Goal: Information Seeking & Learning: Learn about a topic

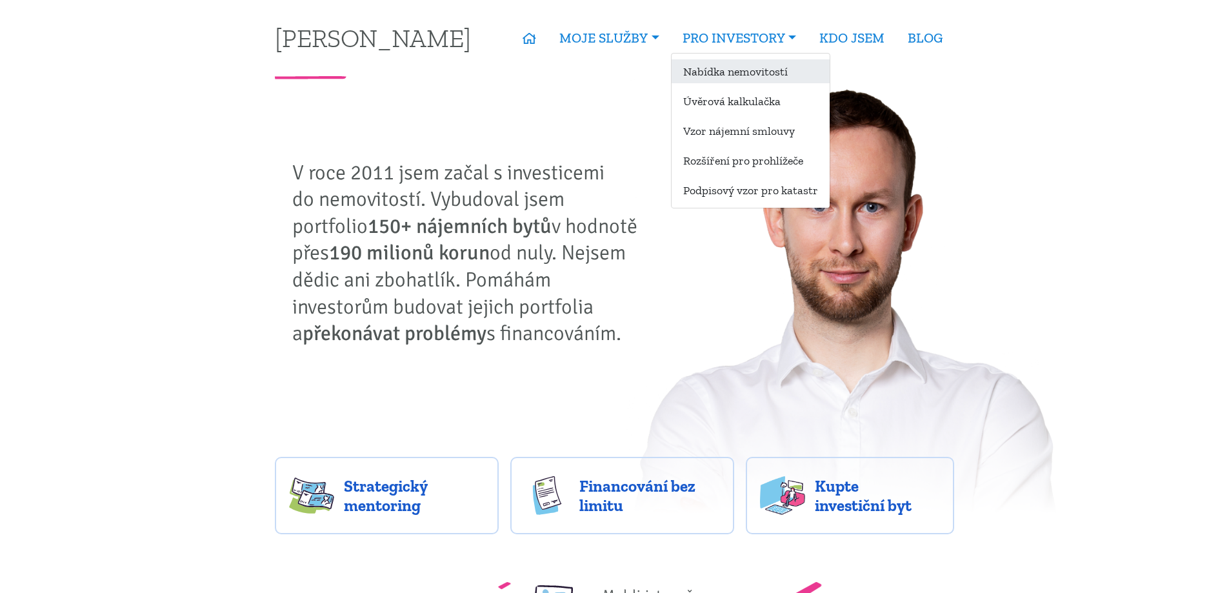
click at [762, 68] on link "Nabídka nemovitostí" at bounding box center [750, 71] width 158 height 24
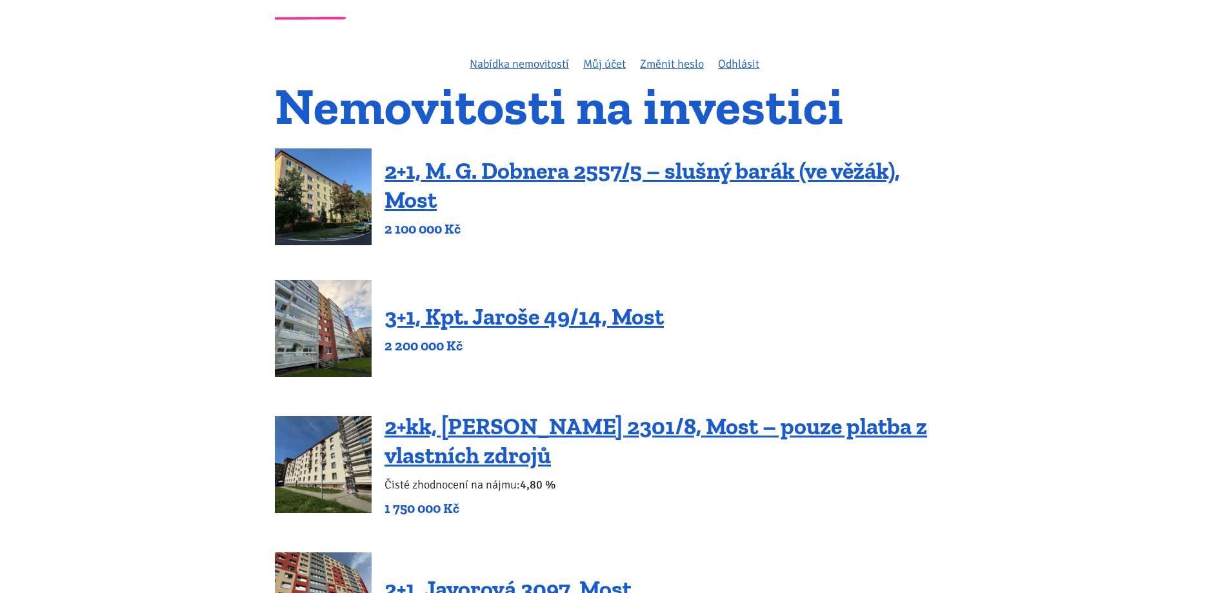
scroll to position [64, 0]
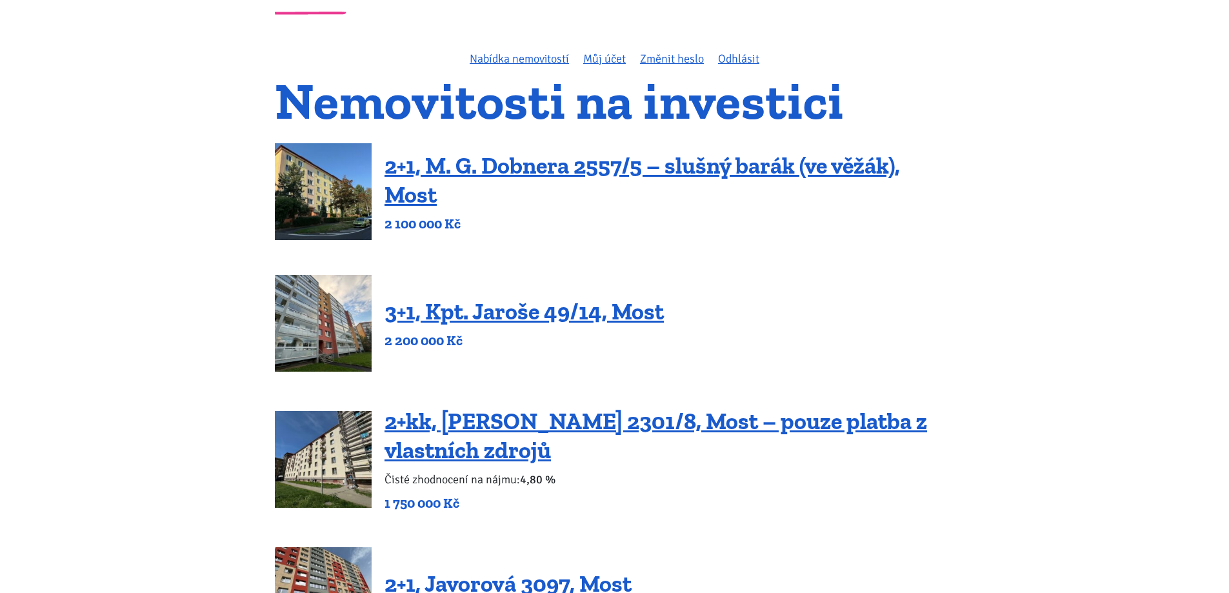
click at [620, 341] on p "2 200 000 Kč" at bounding box center [523, 340] width 279 height 18
click at [597, 307] on link "3+1, Kpt. Jaroše 49/14, Most" at bounding box center [523, 311] width 279 height 28
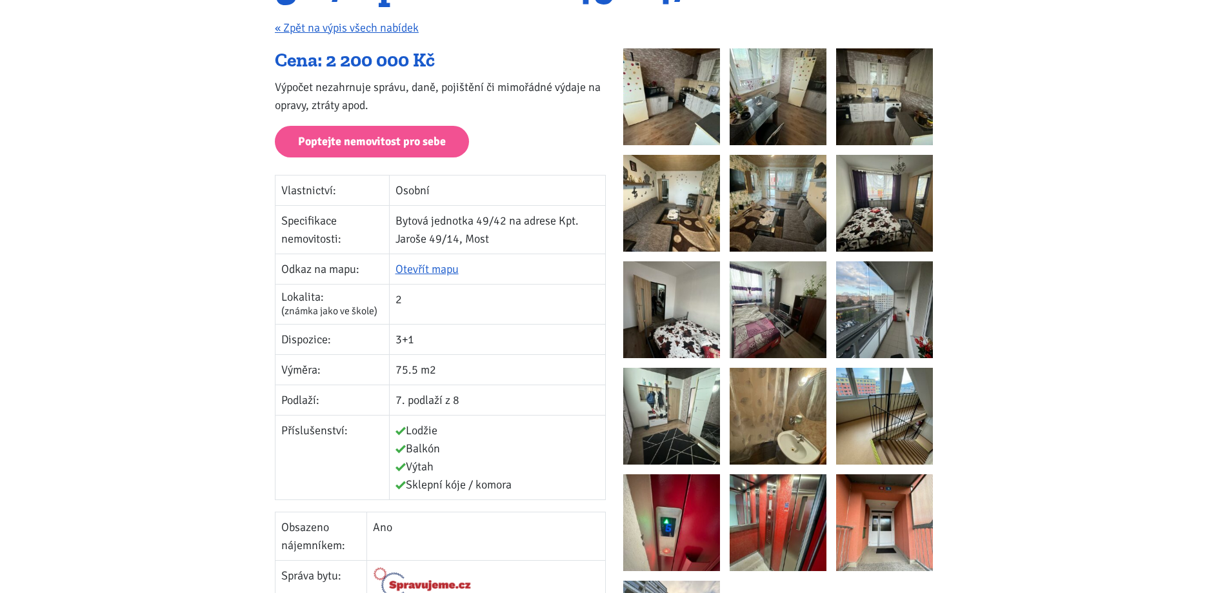
scroll to position [175, 0]
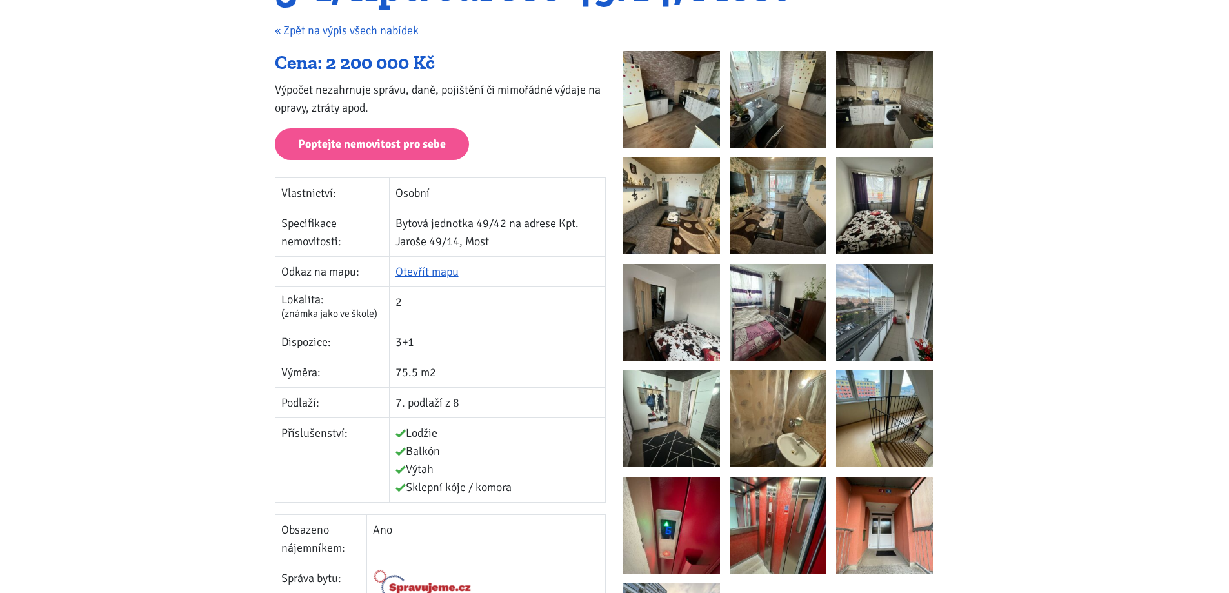
click at [730, 121] on img at bounding box center [777, 99] width 97 height 97
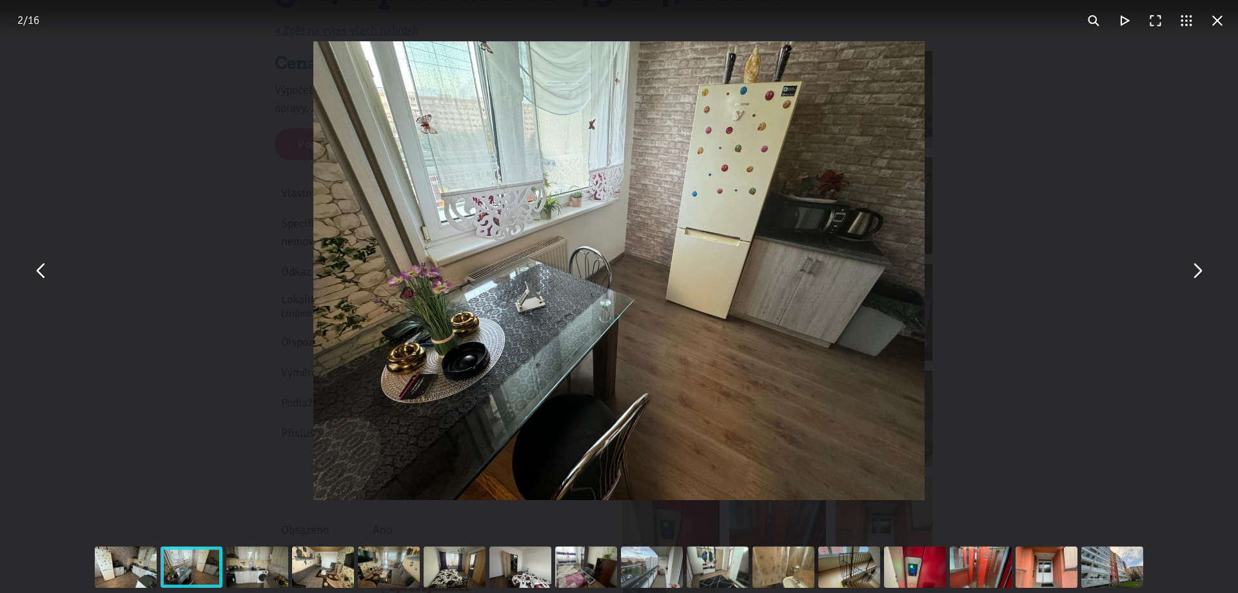
click at [1194, 279] on button "You can close this modal content with the ESC key" at bounding box center [1196, 270] width 31 height 31
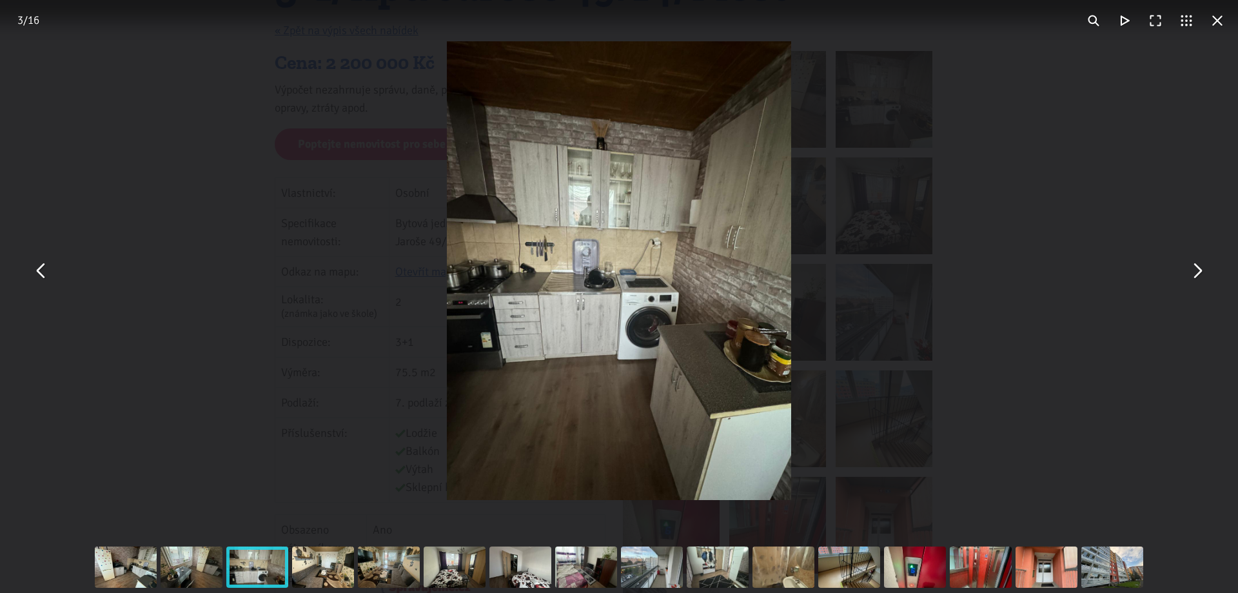
click at [1194, 279] on button "You can close this modal content with the ESC key" at bounding box center [1196, 270] width 31 height 31
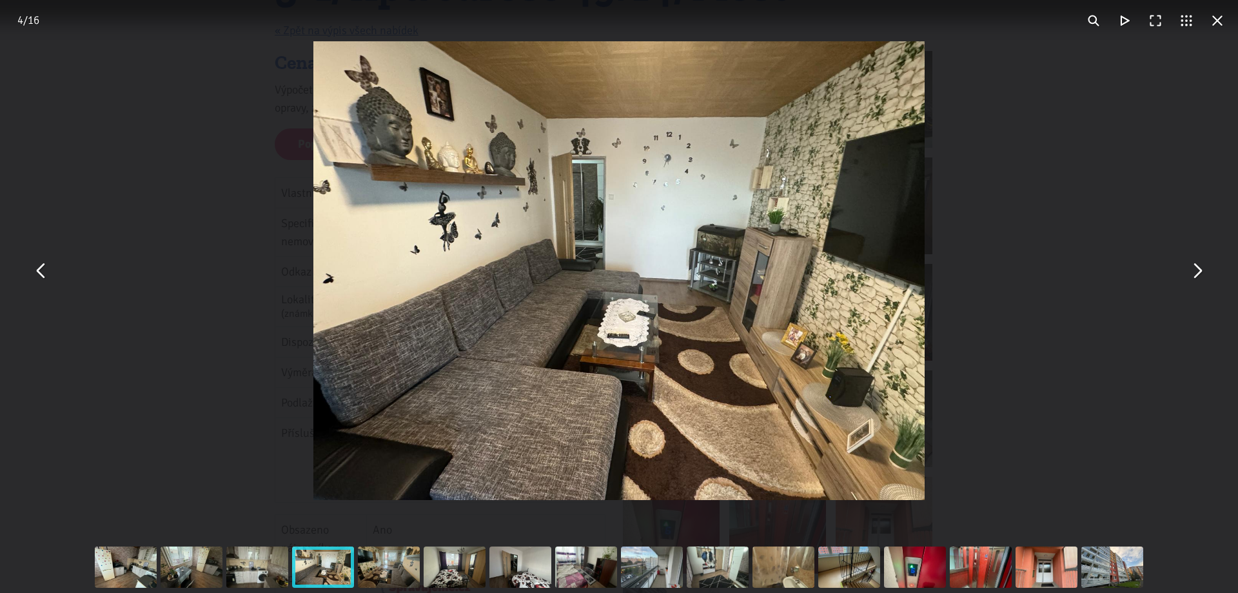
click at [1194, 279] on button "You can close this modal content with the ESC key" at bounding box center [1196, 270] width 31 height 31
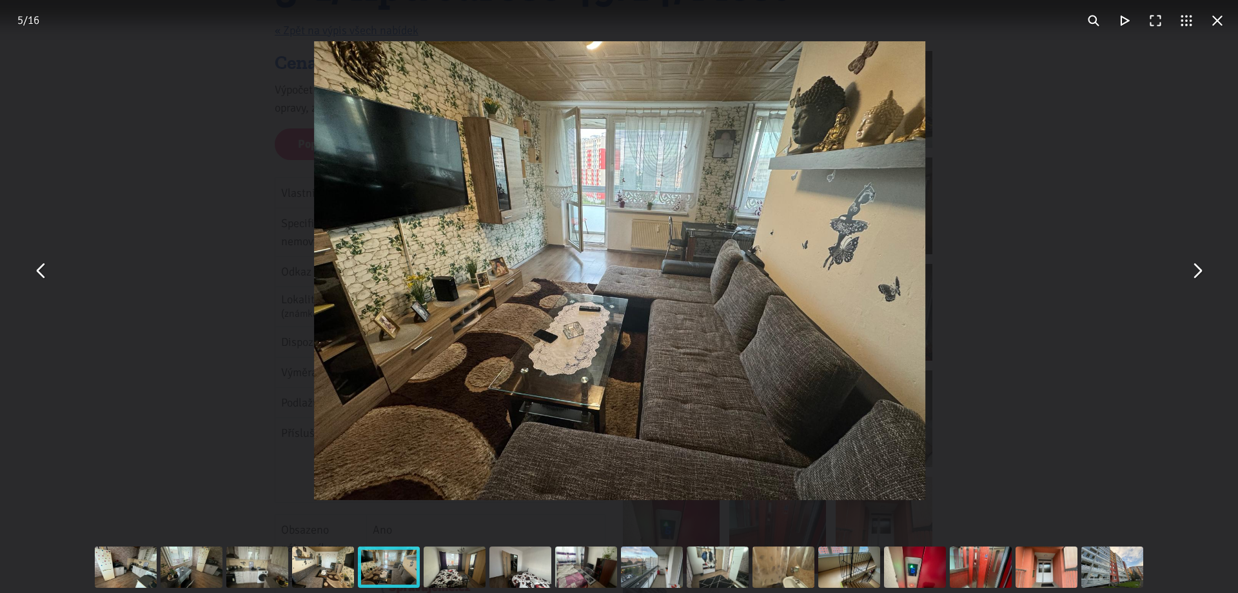
click at [1194, 279] on button "You can close this modal content with the ESC key" at bounding box center [1196, 270] width 31 height 31
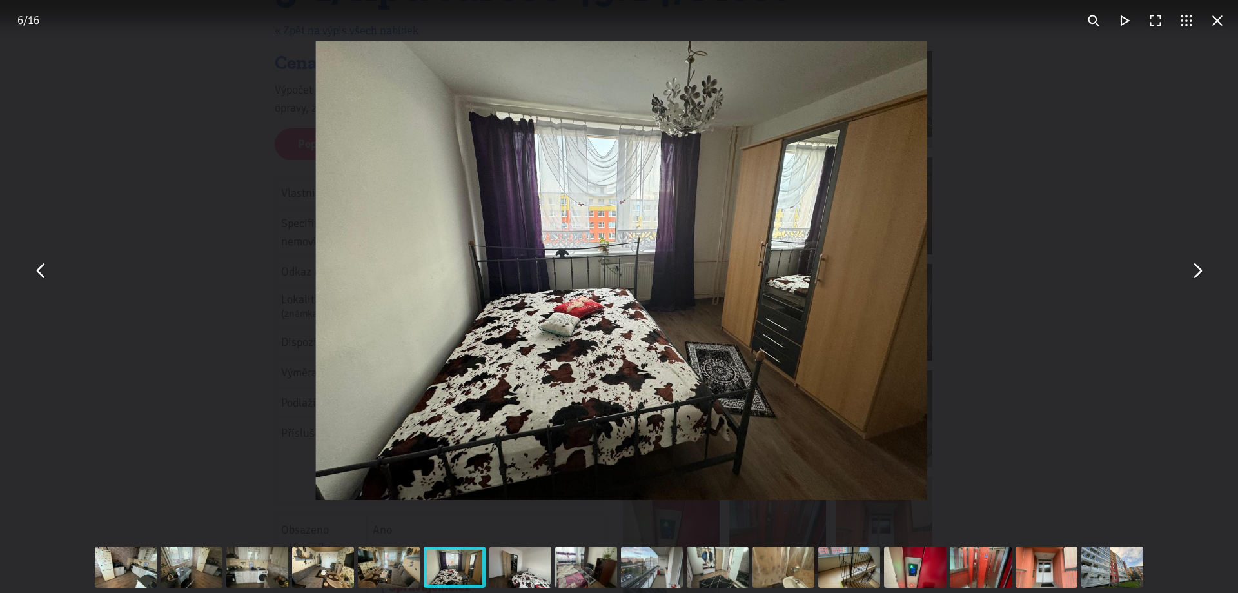
click at [1194, 279] on button "You can close this modal content with the ESC key" at bounding box center [1196, 270] width 31 height 31
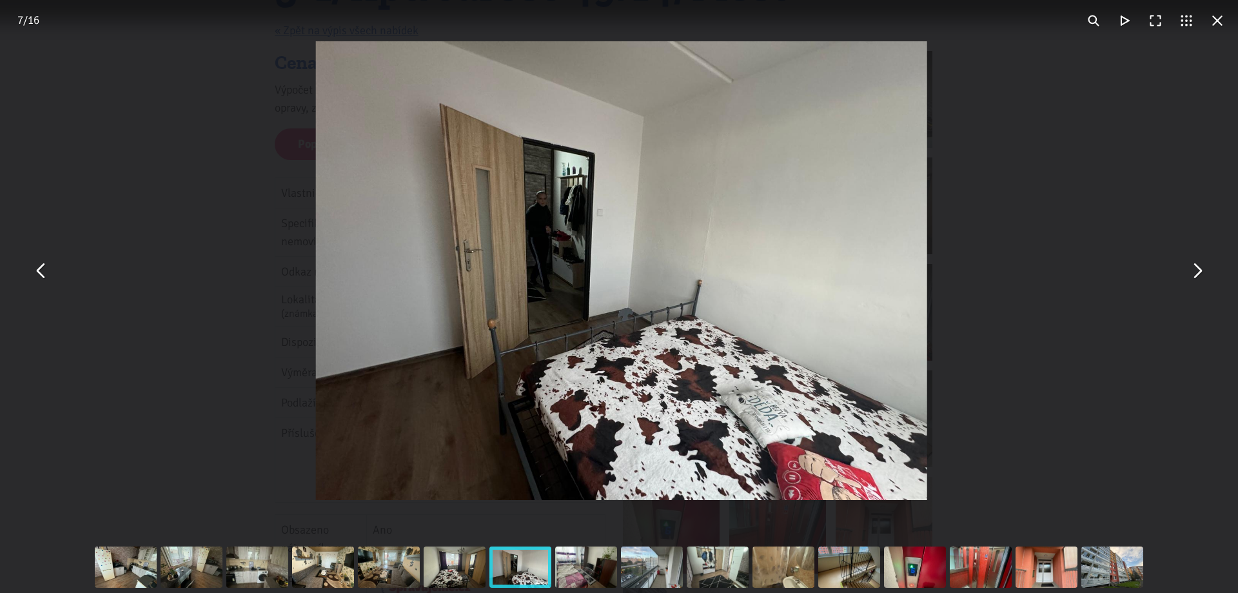
click at [1194, 279] on button "You can close this modal content with the ESC key" at bounding box center [1196, 270] width 31 height 31
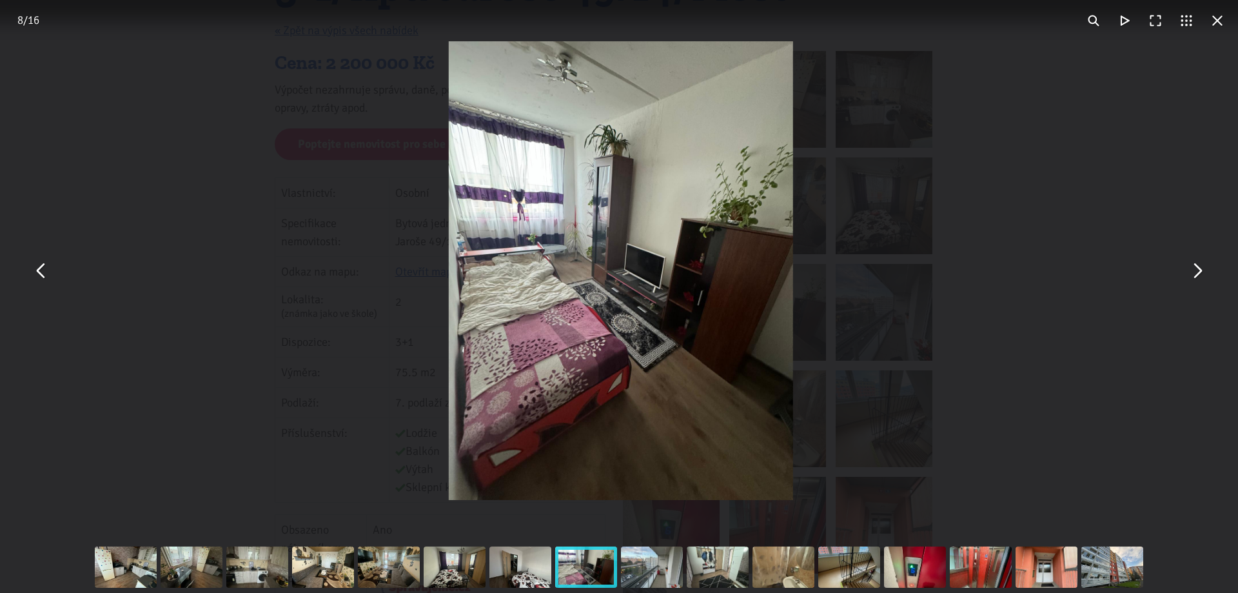
click at [1194, 279] on button "You can close this modal content with the ESC key" at bounding box center [1196, 270] width 31 height 31
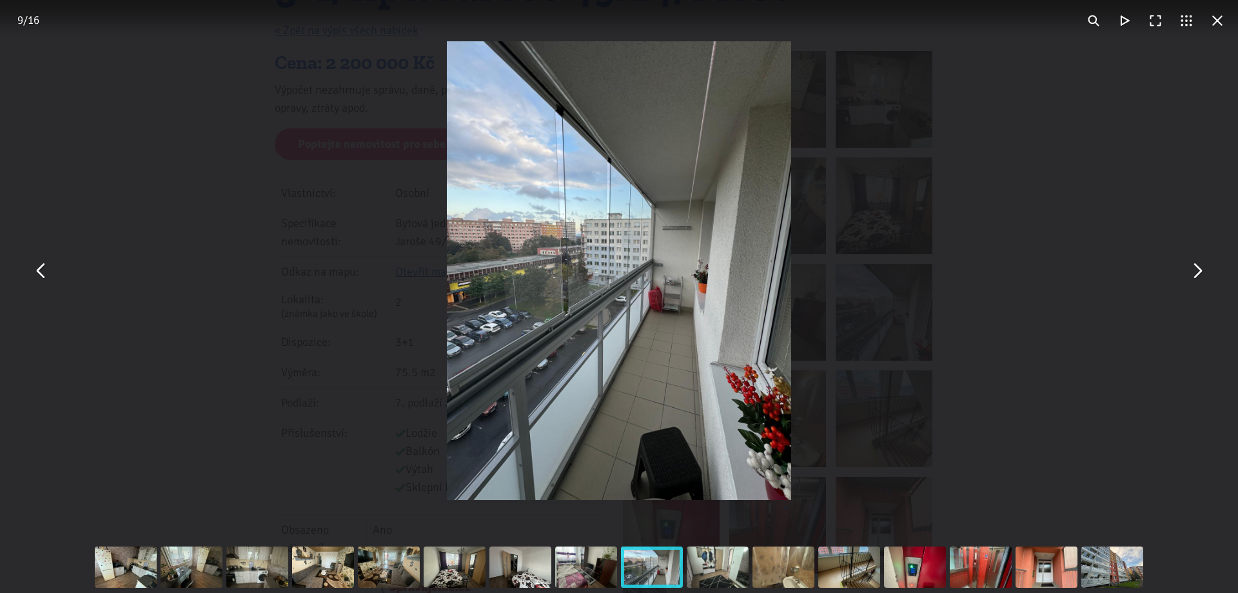
click at [1194, 279] on button "You can close this modal content with the ESC key" at bounding box center [1196, 270] width 31 height 31
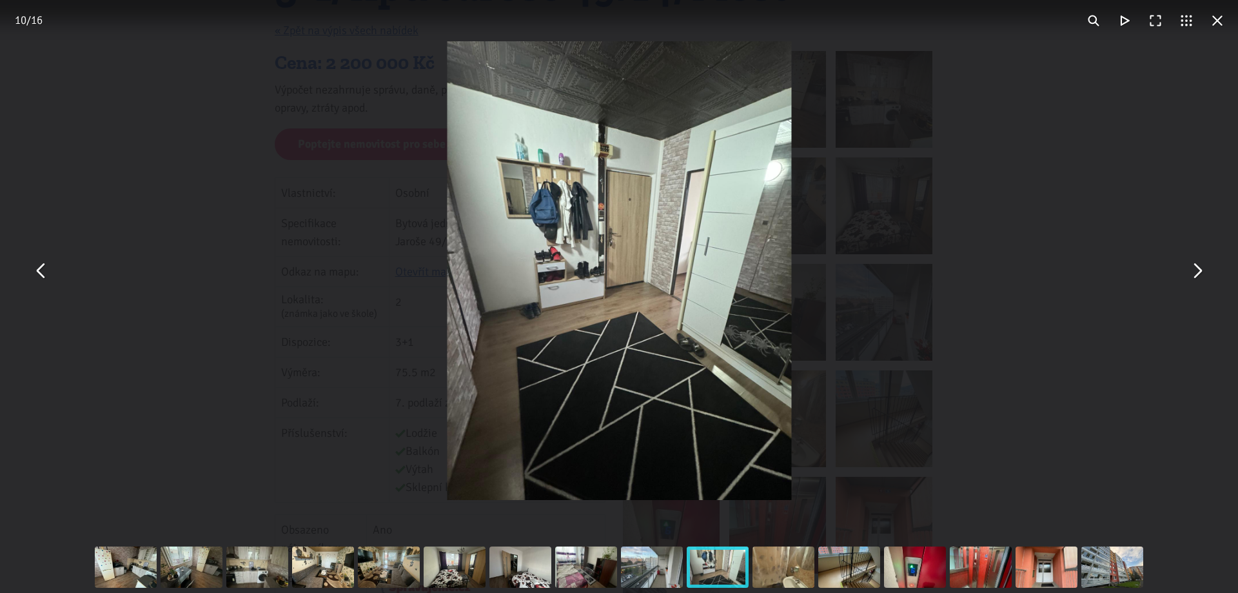
click at [1194, 279] on button "You can close this modal content with the ESC key" at bounding box center [1196, 270] width 31 height 31
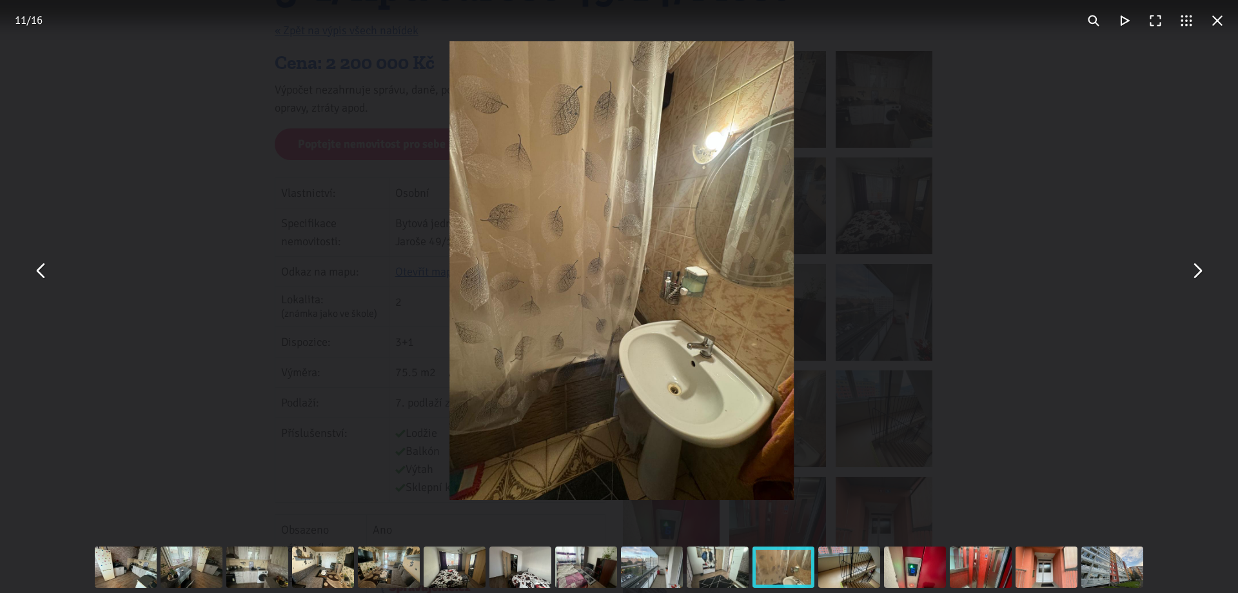
click at [1194, 279] on button "You can close this modal content with the ESC key" at bounding box center [1196, 270] width 31 height 31
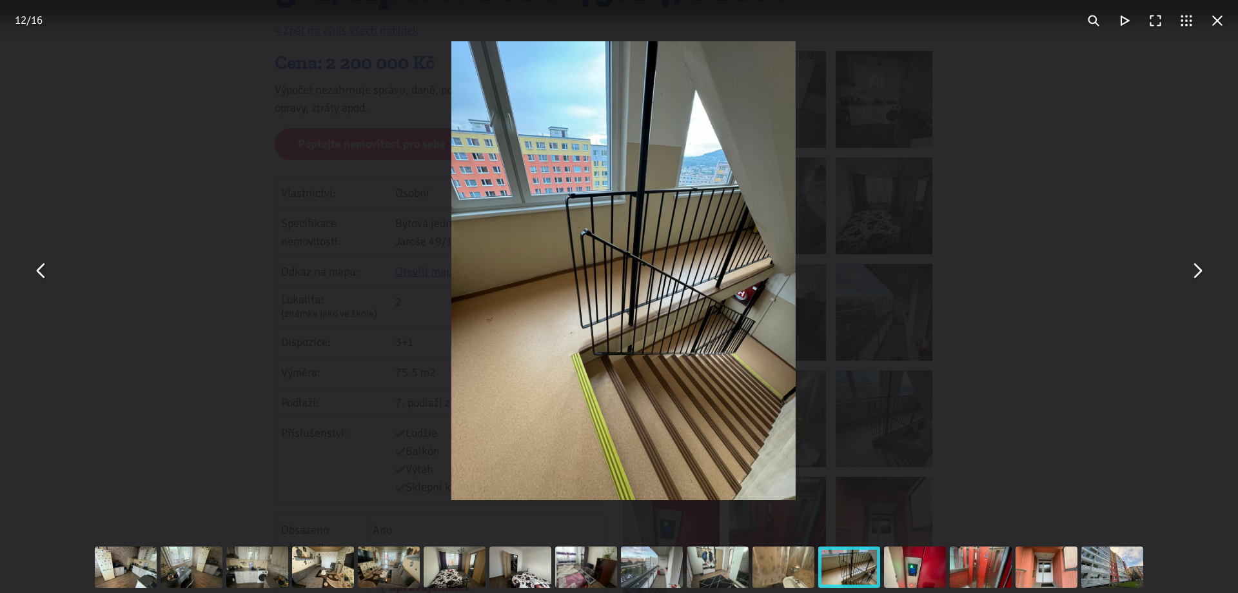
click at [1194, 279] on button "You can close this modal content with the ESC key" at bounding box center [1196, 270] width 31 height 31
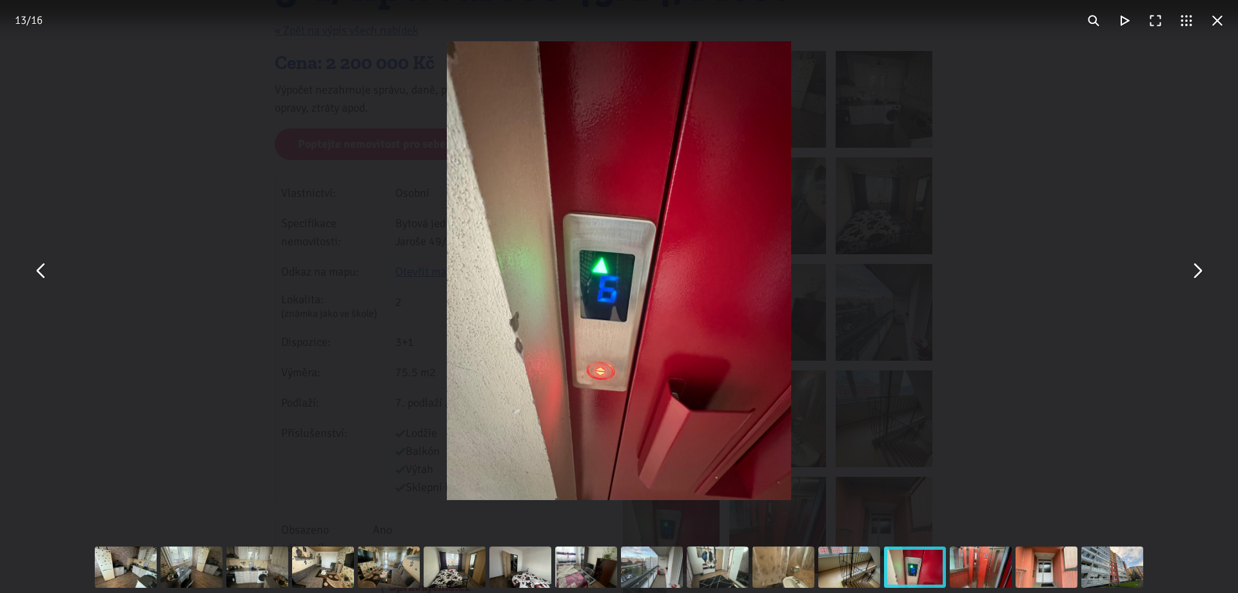
click at [1194, 279] on button "You can close this modal content with the ESC key" at bounding box center [1196, 270] width 31 height 31
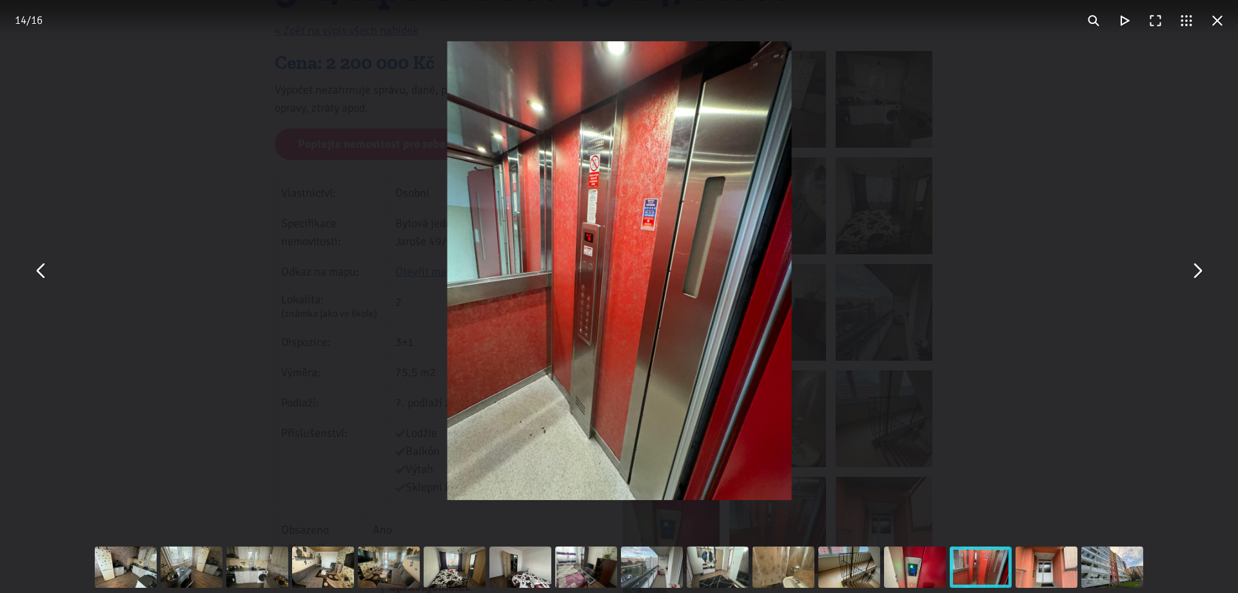
click at [1194, 279] on button "You can close this modal content with the ESC key" at bounding box center [1196, 270] width 31 height 31
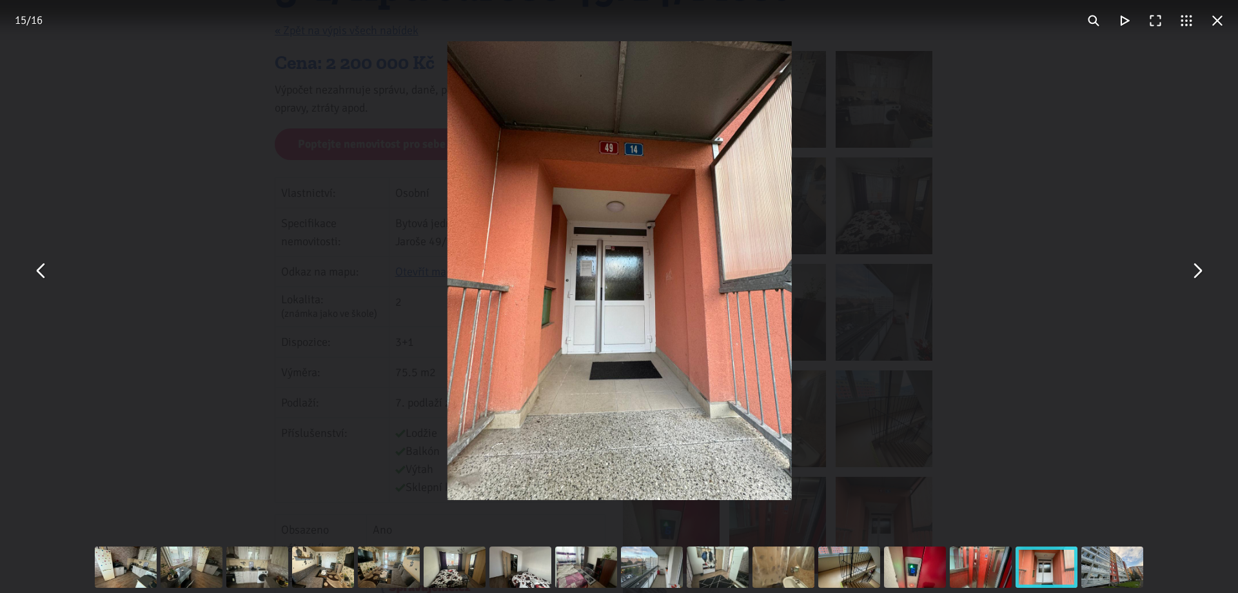
click at [1194, 279] on button "You can close this modal content with the ESC key" at bounding box center [1196, 270] width 31 height 31
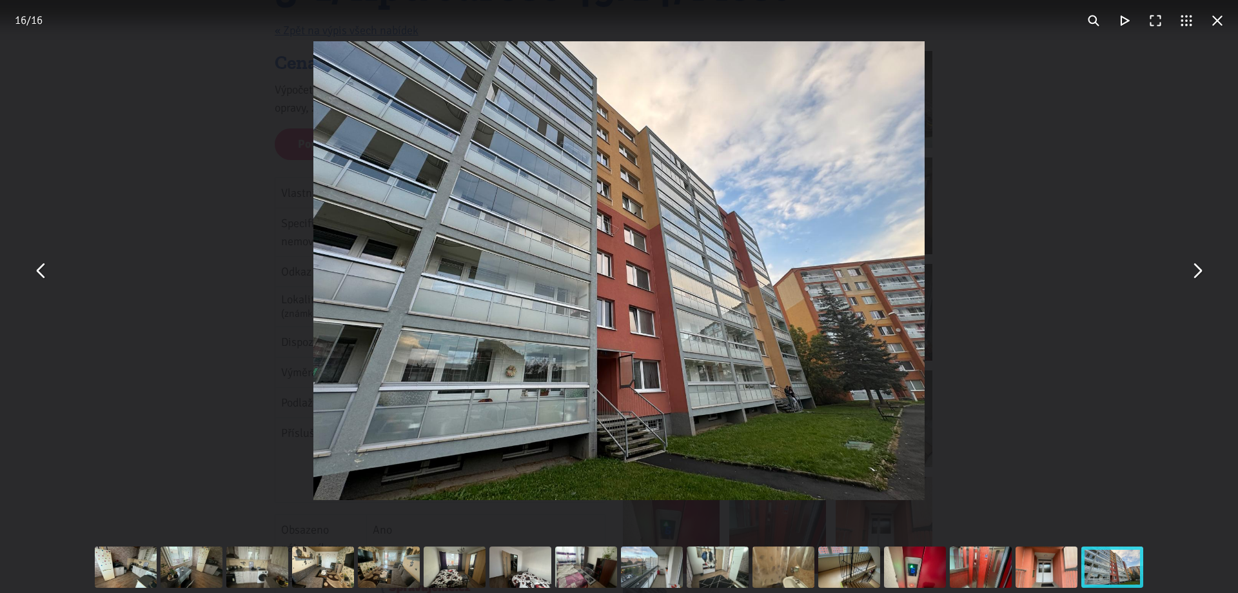
click at [1223, 324] on div "You can close this modal content with the ESC key" at bounding box center [619, 270] width 1238 height 541
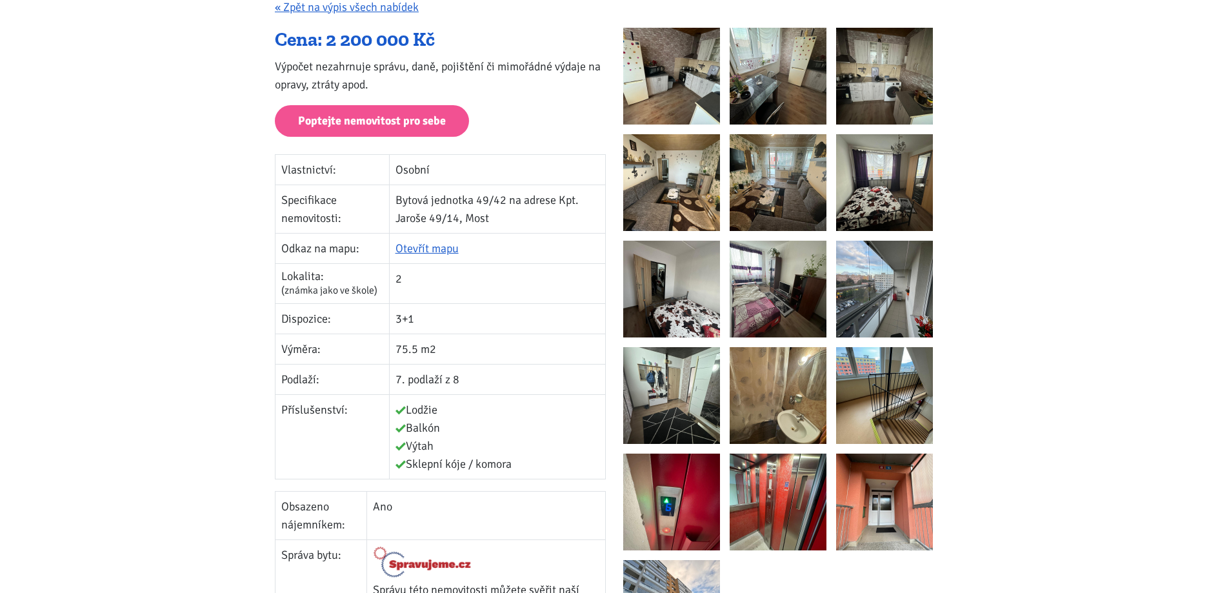
scroll to position [239, 0]
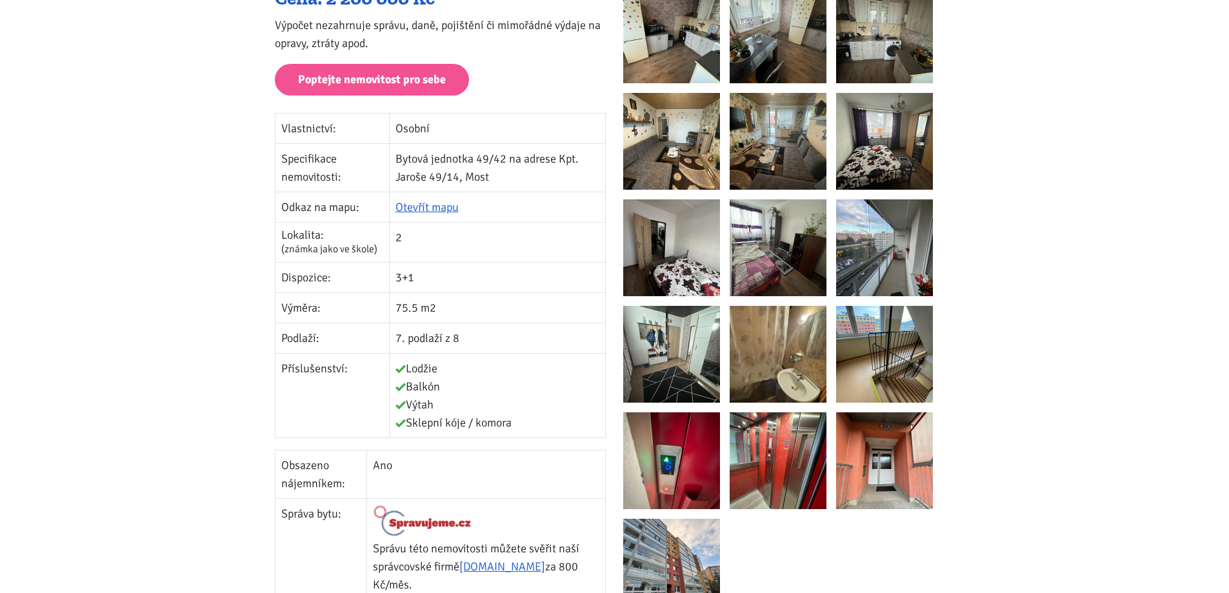
click at [851, 449] on img at bounding box center [884, 460] width 97 height 97
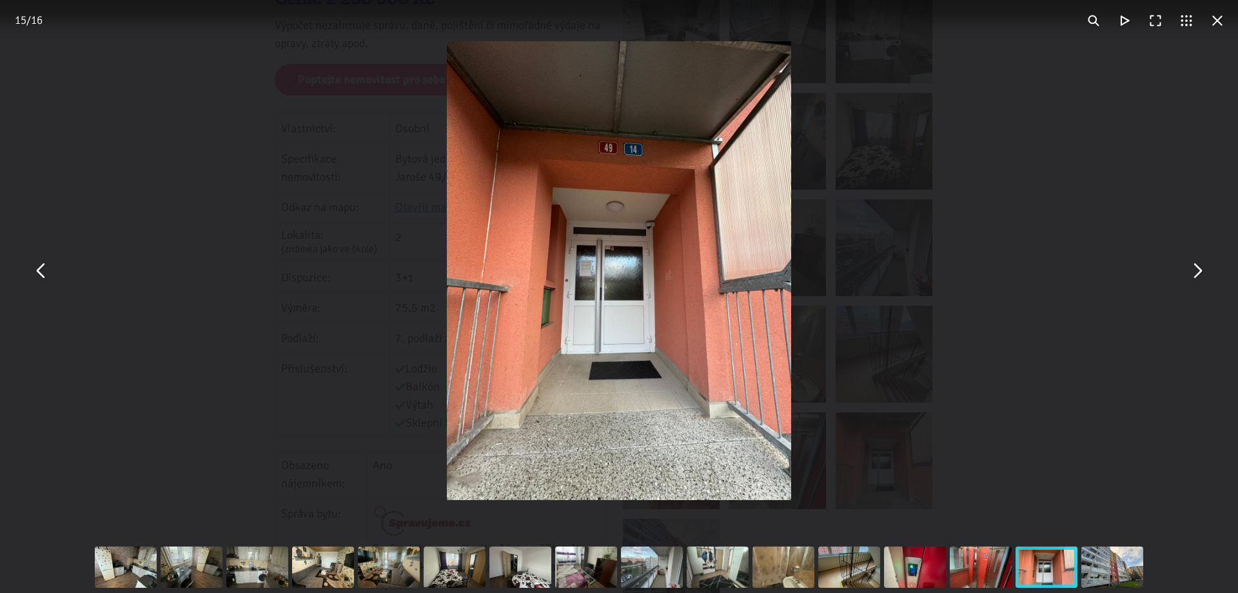
click at [904, 424] on div "You can close this modal content with the ESC key" at bounding box center [619, 270] width 1238 height 541
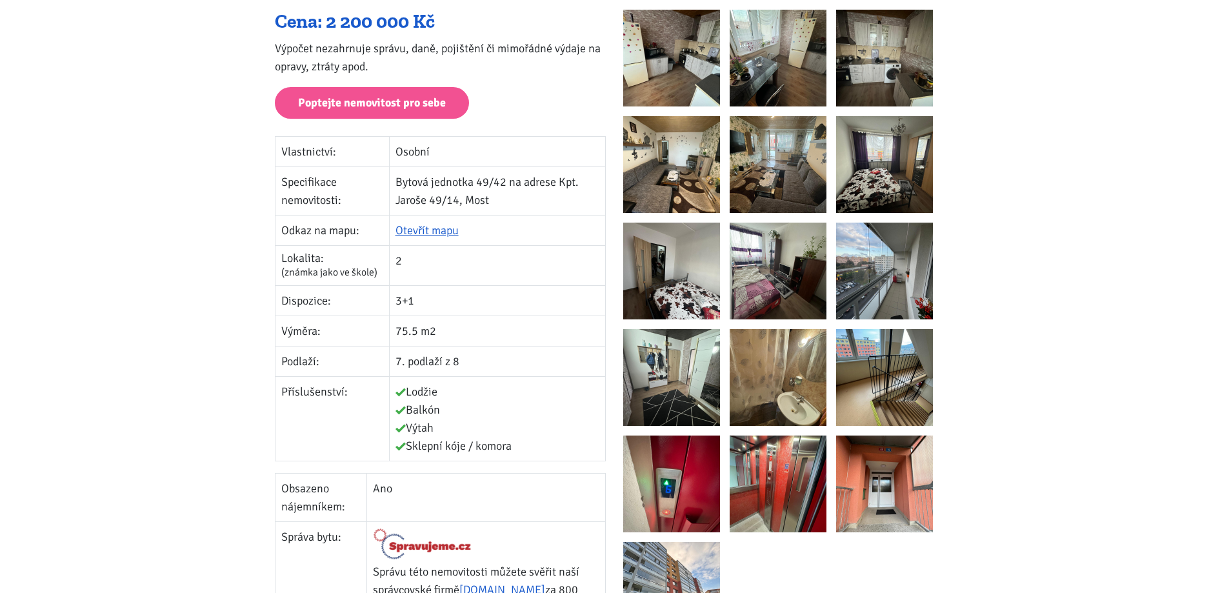
scroll to position [110, 0]
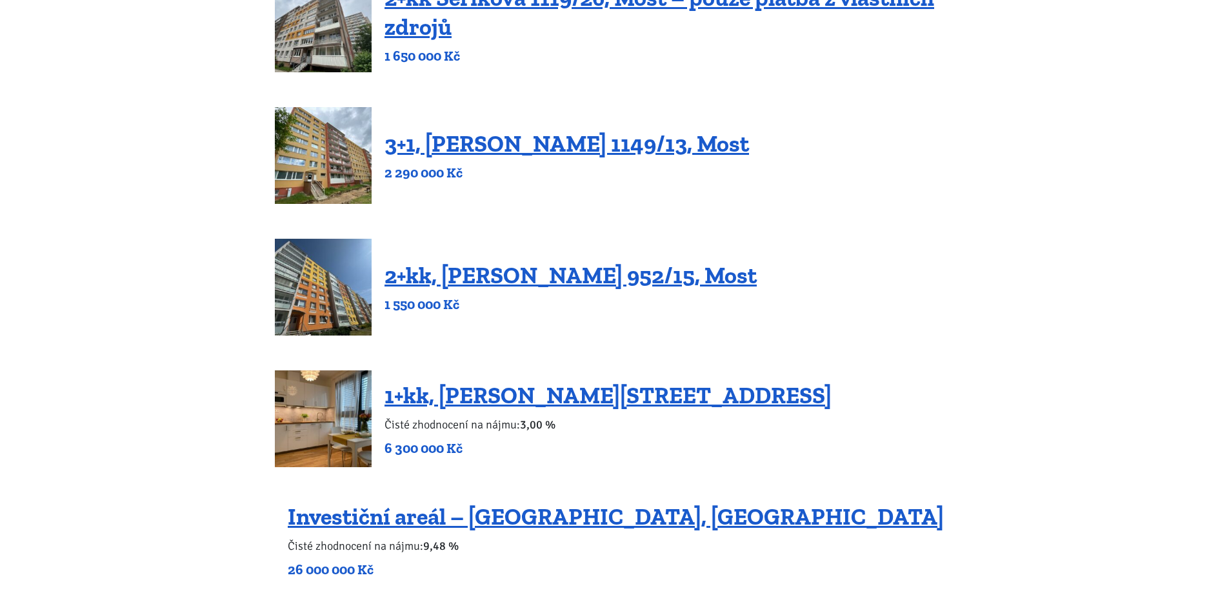
scroll to position [774, 0]
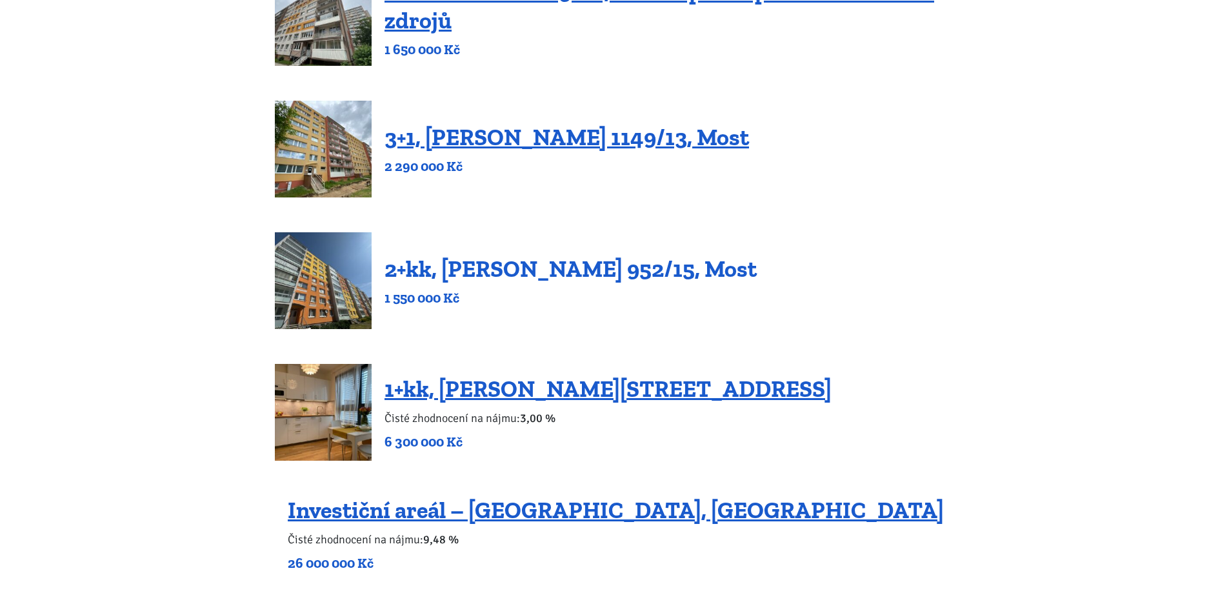
click at [507, 277] on link "2+kk, Josefa Ševčíka 952/15, Most" at bounding box center [570, 269] width 372 height 28
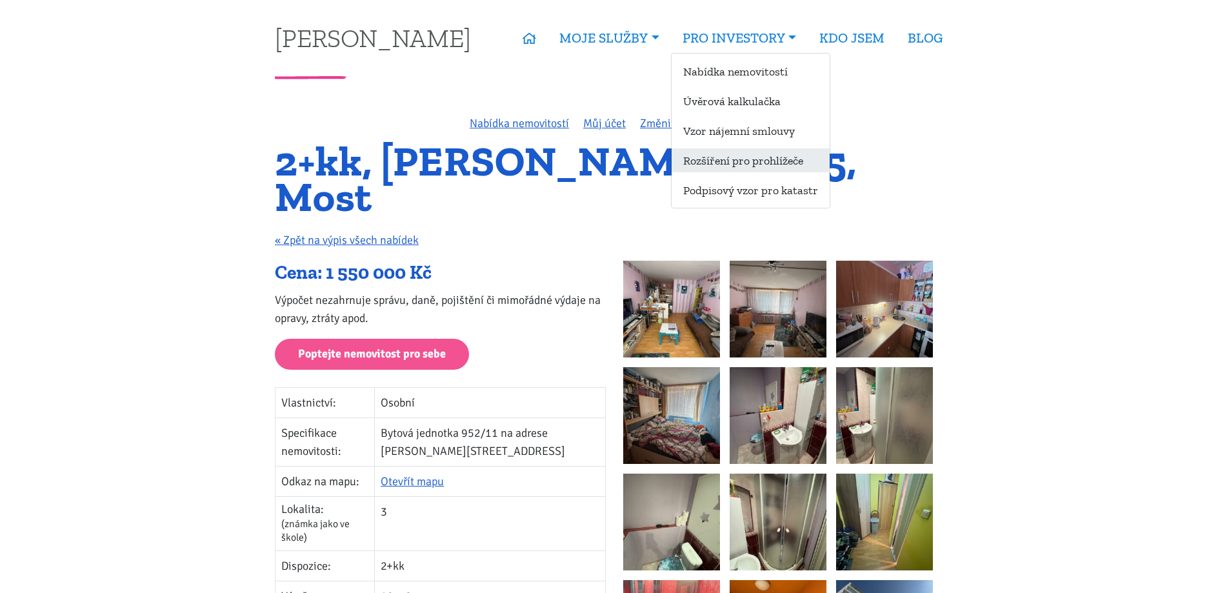
click at [749, 162] on link "Rozšíření pro prohlížeče" at bounding box center [750, 160] width 158 height 24
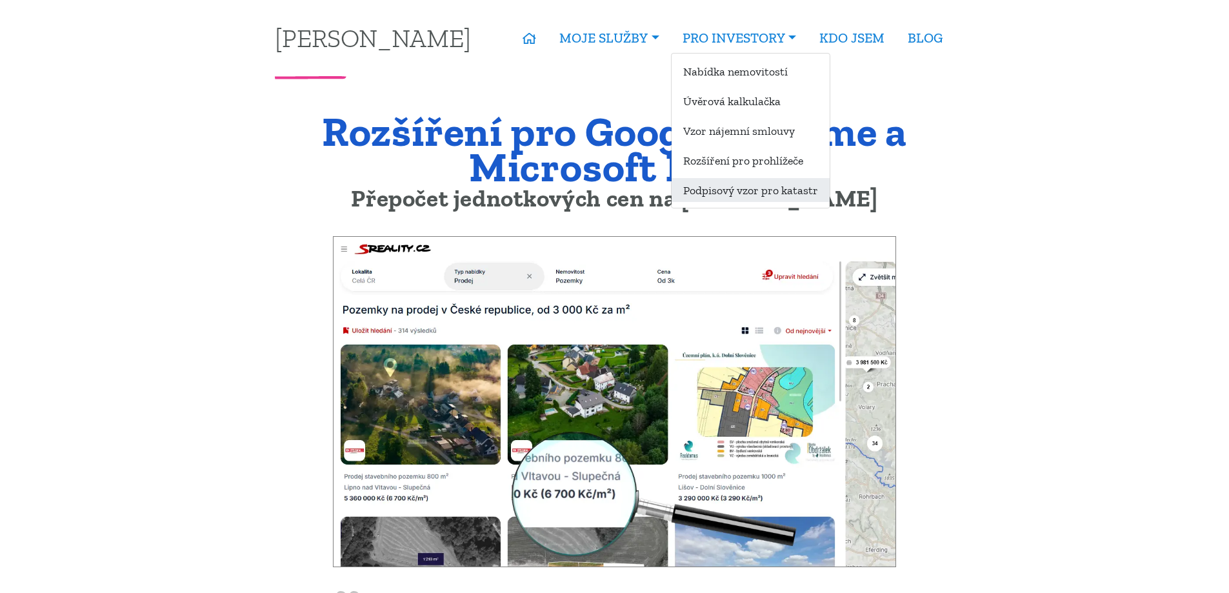
click at [717, 195] on link "Podpisový vzor pro katastr" at bounding box center [750, 190] width 158 height 24
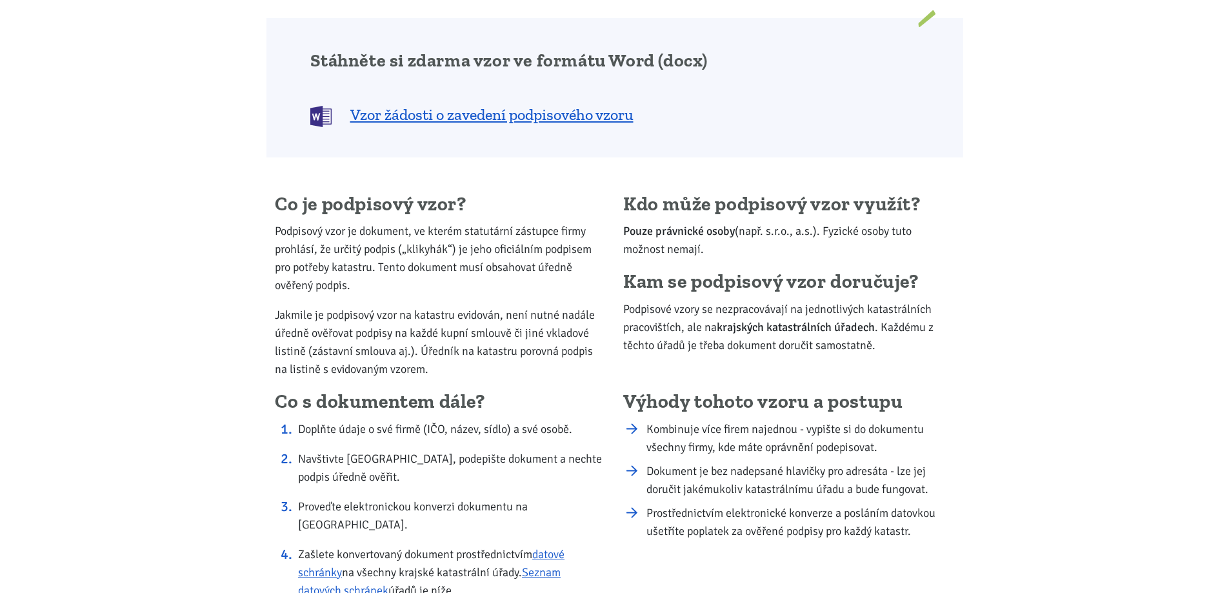
scroll to position [838, 0]
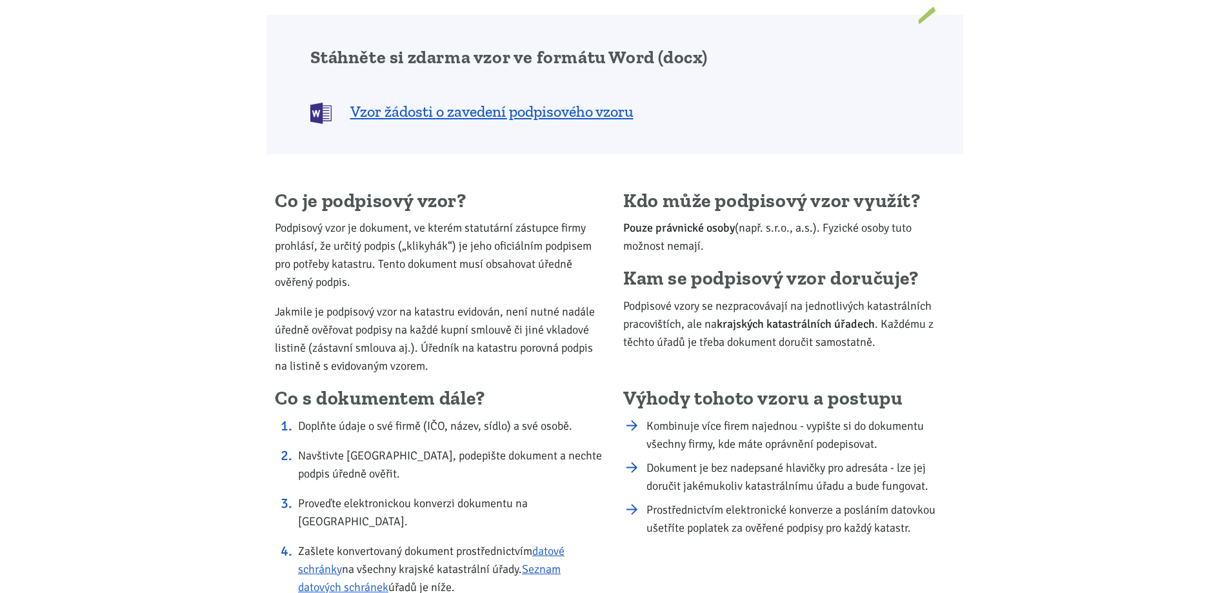
drag, startPoint x: 630, startPoint y: 236, endPoint x: 603, endPoint y: 304, distance: 72.9
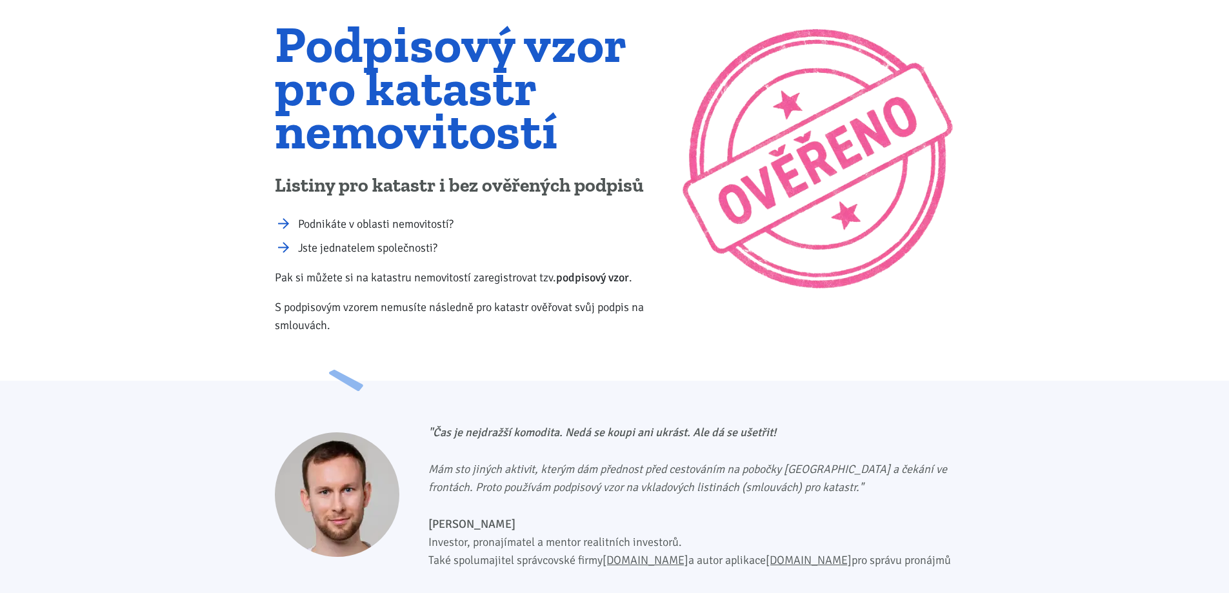
scroll to position [129, 0]
